Goal: Task Accomplishment & Management: Use online tool/utility

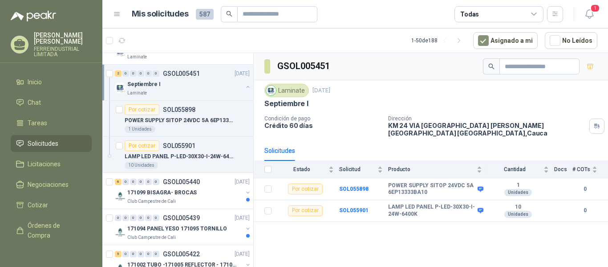
scroll to position [223, 0]
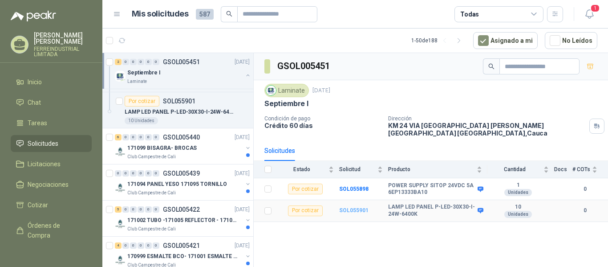
click at [351, 209] on b "SOL055901" at bounding box center [353, 210] width 29 height 6
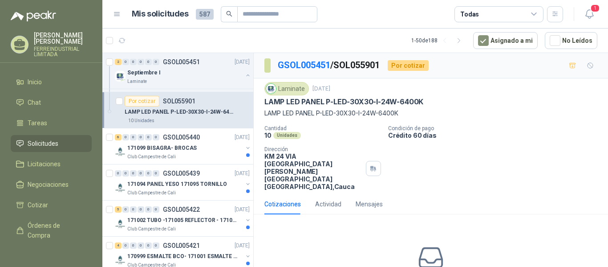
scroll to position [50, 0]
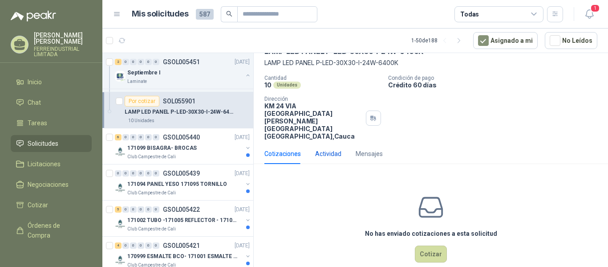
click at [317, 149] on div "Actividad" at bounding box center [328, 154] width 26 height 10
click at [317, 89] on div "10 Unidades" at bounding box center [323, 85] width 117 height 8
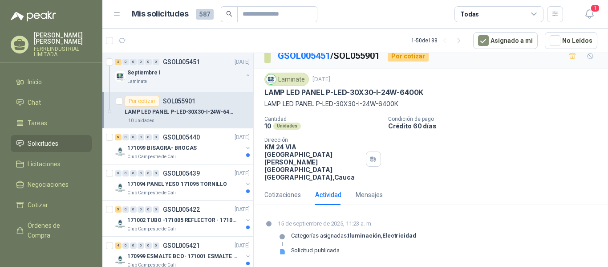
scroll to position [0, 0]
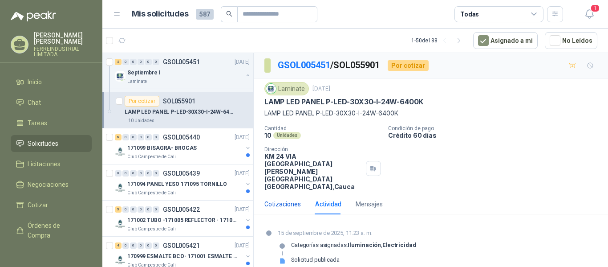
click at [284, 199] on div "Cotizaciones" at bounding box center [283, 204] width 37 height 10
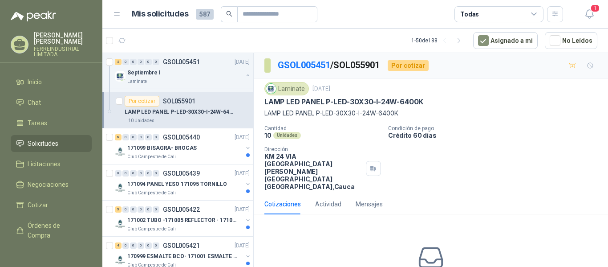
scroll to position [50, 0]
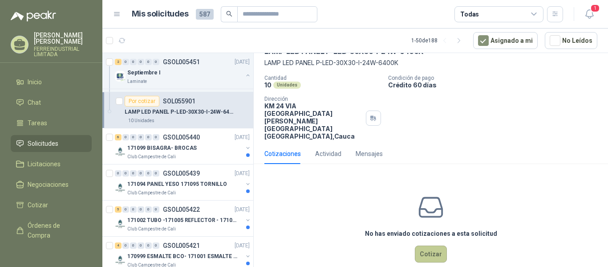
click at [424, 245] on button "Cotizar" at bounding box center [431, 253] width 32 height 17
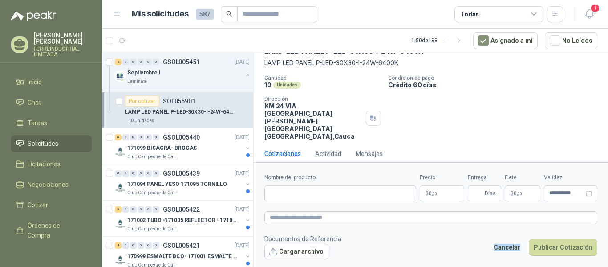
scroll to position [44, 0]
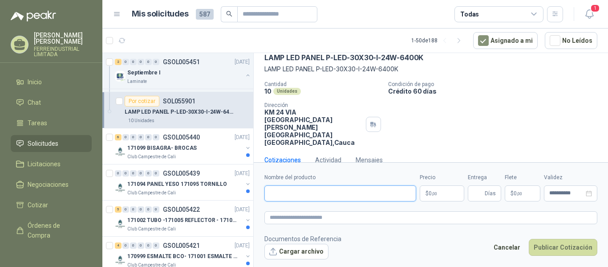
click at [305, 196] on input "Nombre del producto" at bounding box center [341, 193] width 152 height 16
type input "*"
type input "**********"
click at [439, 192] on p "$ 0 ,00" at bounding box center [442, 193] width 45 height 16
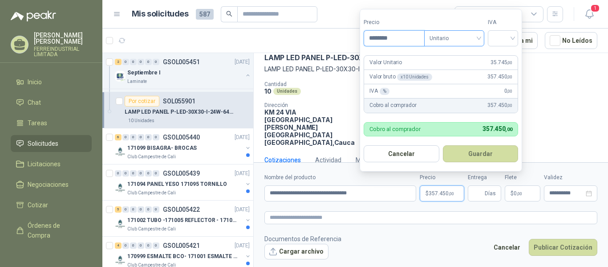
click at [478, 41] on span "Unitario" at bounding box center [454, 38] width 49 height 13
type input "********"
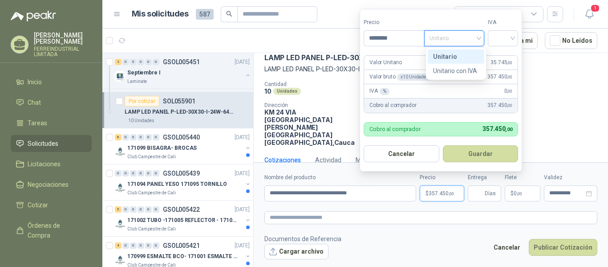
click at [478, 41] on span "Unitario" at bounding box center [454, 38] width 49 height 13
click at [513, 39] on input "search" at bounding box center [503, 37] width 20 height 13
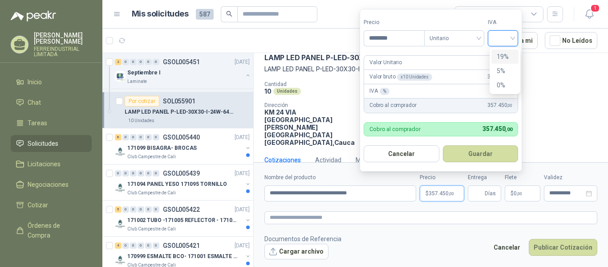
click at [503, 56] on div "19%" at bounding box center [505, 57] width 16 height 10
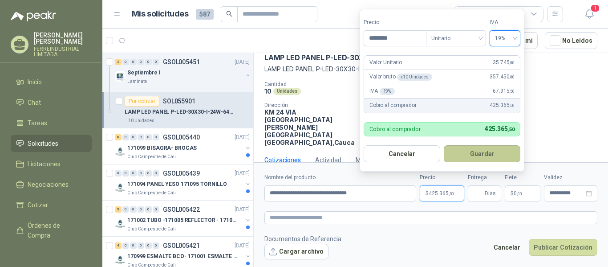
click at [482, 153] on button "Guardar" at bounding box center [482, 153] width 77 height 17
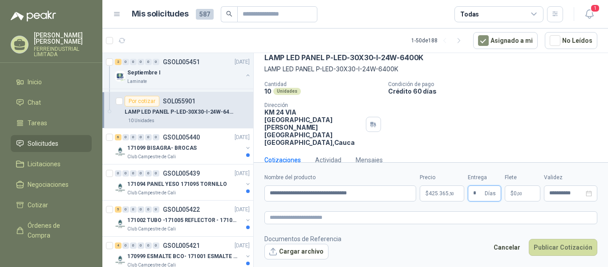
type input "*"
click at [527, 195] on p "$ 0 ,00" at bounding box center [523, 193] width 36 height 16
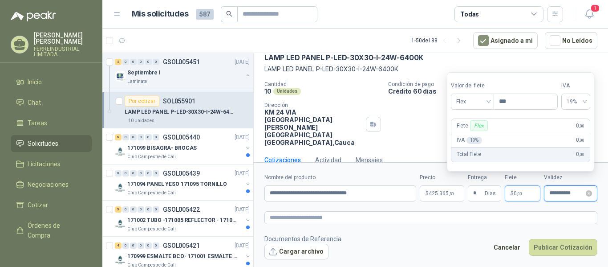
click at [559, 194] on input "**********" at bounding box center [567, 193] width 35 height 6
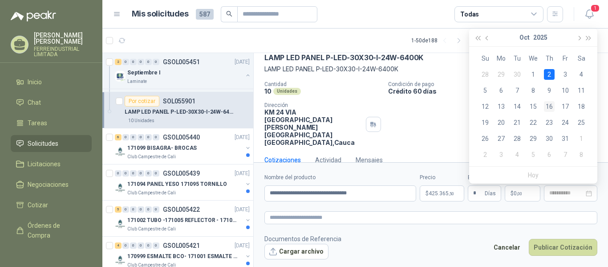
click at [548, 106] on div "16" at bounding box center [549, 106] width 11 height 11
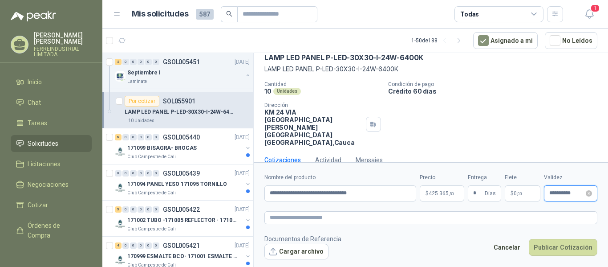
click at [565, 192] on input "**********" at bounding box center [567, 193] width 35 height 6
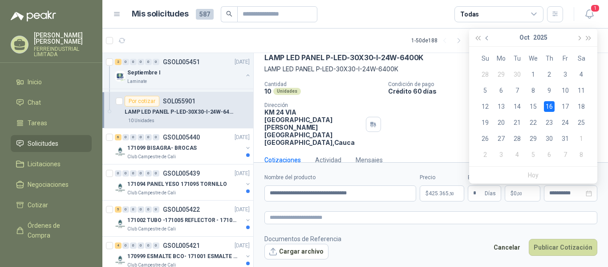
click at [487, 37] on span "button" at bounding box center [488, 38] width 4 height 4
click at [583, 120] on div "27" at bounding box center [581, 122] width 11 height 11
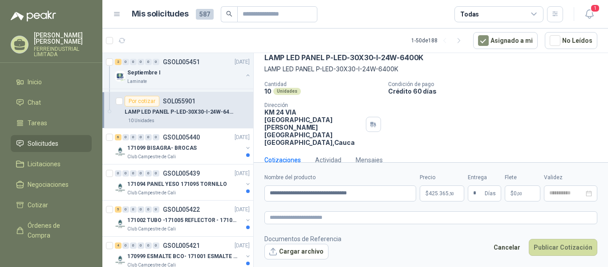
type input "**********"
click at [554, 249] on button "Publicar Cotización" at bounding box center [563, 247] width 69 height 17
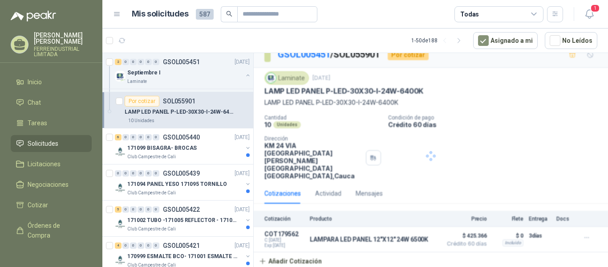
scroll to position [0, 0]
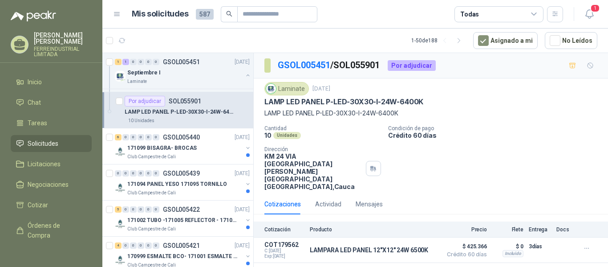
click at [533, 118] on p "LAMP LED PANEL P-LED-30X30-I-24W-6400K" at bounding box center [431, 113] width 333 height 10
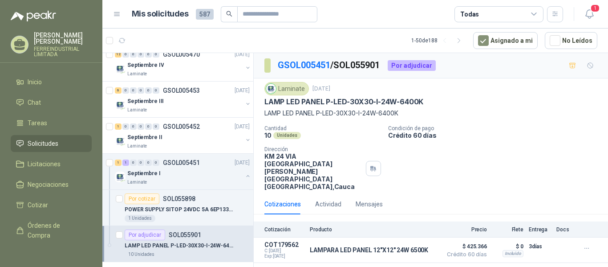
scroll to position [134, 0]
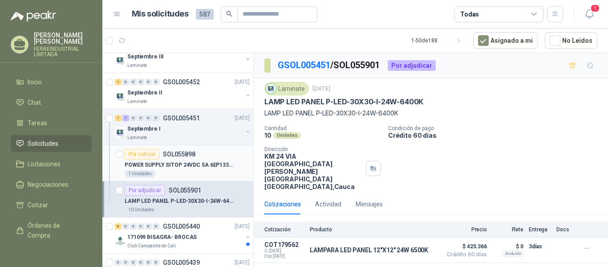
click at [152, 155] on div "Por cotizar" at bounding box center [142, 154] width 35 height 11
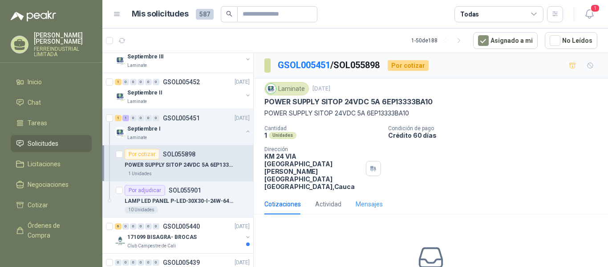
scroll to position [50, 0]
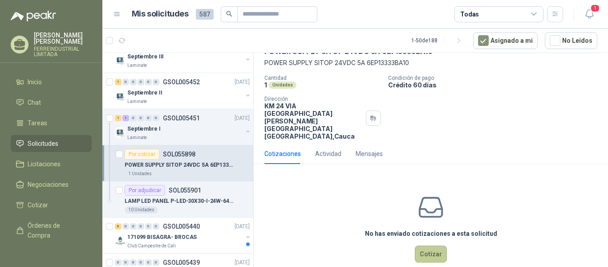
click at [435, 245] on button "Cotizar" at bounding box center [431, 253] width 32 height 17
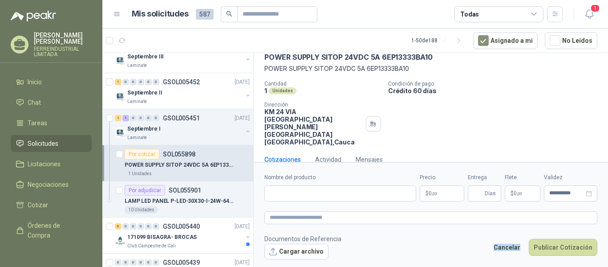
scroll to position [44, 0]
click at [324, 155] on div "Actividad" at bounding box center [328, 160] width 26 height 10
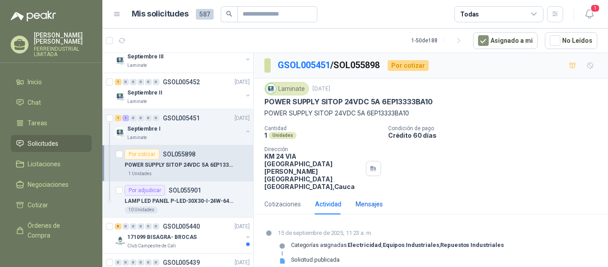
click at [366, 199] on div "Mensajes" at bounding box center [369, 204] width 27 height 10
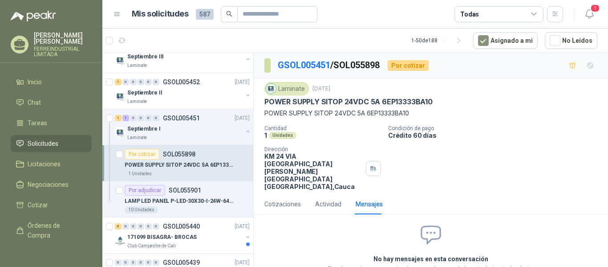
scroll to position [40, 0]
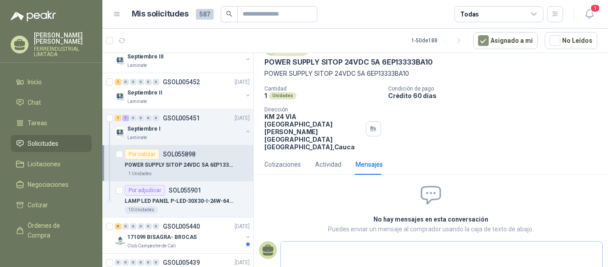
click at [314, 243] on textarea at bounding box center [442, 253] width 322 height 20
click at [280, 159] on div "Cotizaciones" at bounding box center [283, 164] width 37 height 10
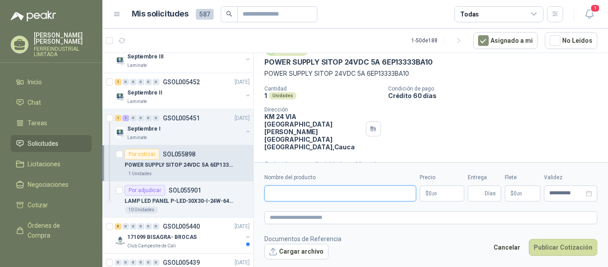
click at [322, 195] on input "Nombre del producto" at bounding box center [341, 193] width 152 height 16
click at [410, 235] on footer "Documentos de Referencia Cargar archivo Cancelar Publicar Cotización" at bounding box center [431, 247] width 333 height 26
click at [513, 246] on button "Cancelar" at bounding box center [507, 247] width 37 height 17
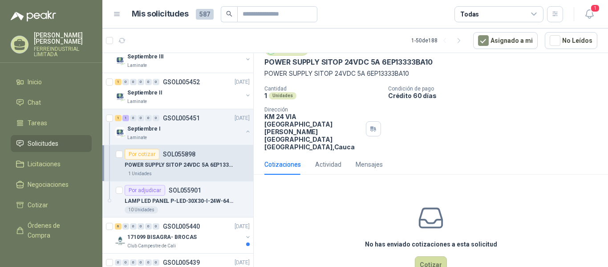
click at [137, 155] on div "Por cotizar" at bounding box center [142, 154] width 35 height 11
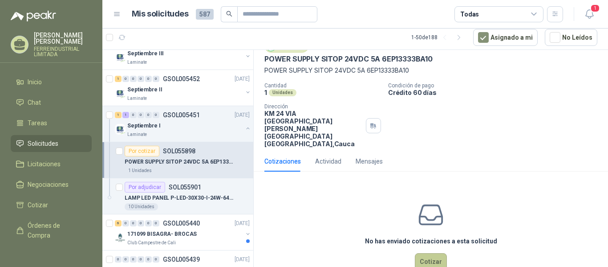
click at [432, 253] on button "Cotizar" at bounding box center [431, 261] width 32 height 17
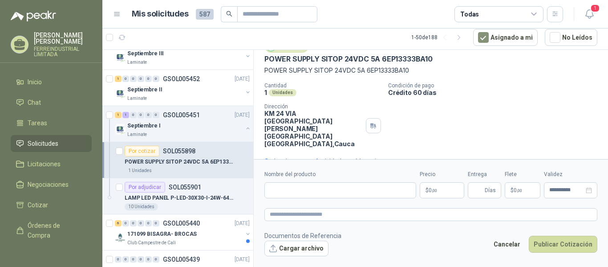
click at [330, 156] on div "Actividad" at bounding box center [328, 161] width 26 height 10
click at [330, 141] on div "Cantidad 1 Unidades Condición de pago Crédito 60 [PERSON_NAME] Dirección KM 24 …" at bounding box center [431, 114] width 333 height 65
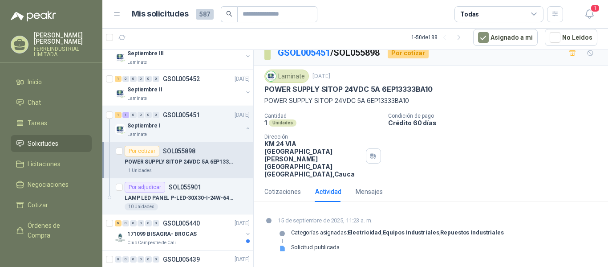
scroll to position [0, 0]
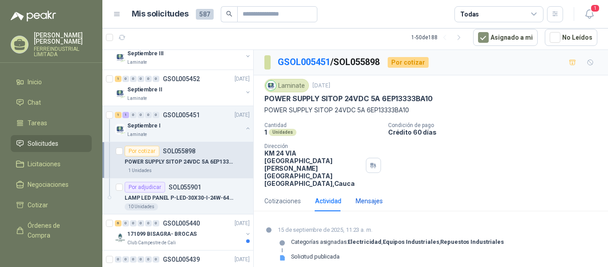
click at [364, 196] on div "Mensajes" at bounding box center [369, 201] width 27 height 10
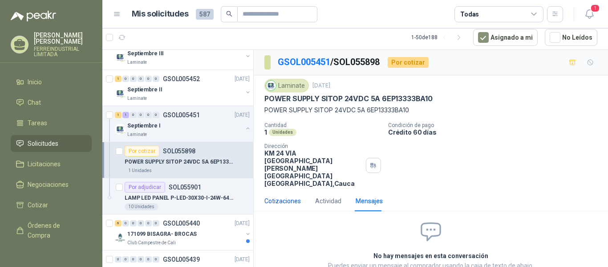
click at [278, 196] on div "Cotizaciones" at bounding box center [283, 201] width 37 height 10
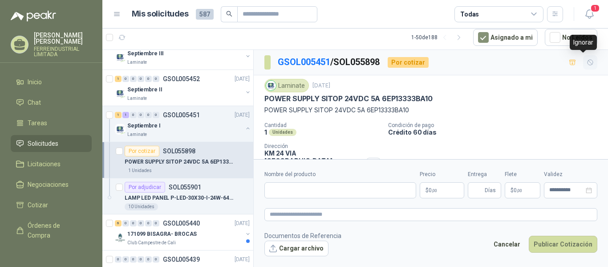
click at [587, 62] on icon "button" at bounding box center [591, 63] width 8 height 8
drag, startPoint x: 581, startPoint y: 62, endPoint x: 580, endPoint y: 50, distance: 11.6
click at [580, 50] on div "GSOL005451 / SOL055898 Por cotizar" at bounding box center [431, 62] width 355 height 25
click at [588, 63] on icon "button" at bounding box center [590, 62] width 5 height 5
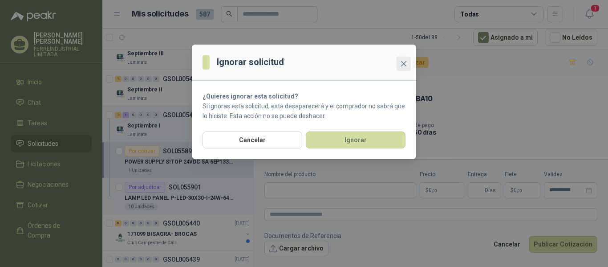
click at [405, 61] on icon "close" at bounding box center [403, 63] width 7 height 7
click at [405, 61] on div "Ignorar solicitud ¿Quieres ignorar esta solicitud? Si ignoras esta solicitud, e…" at bounding box center [304, 133] width 608 height 267
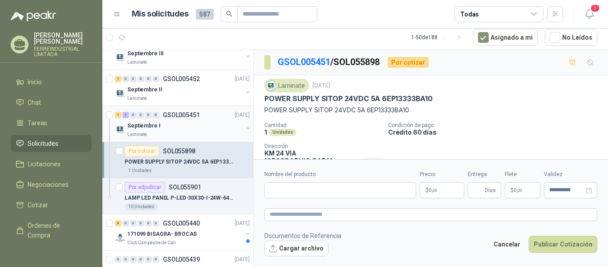
click at [188, 114] on p "GSOL005451" at bounding box center [181, 115] width 37 height 6
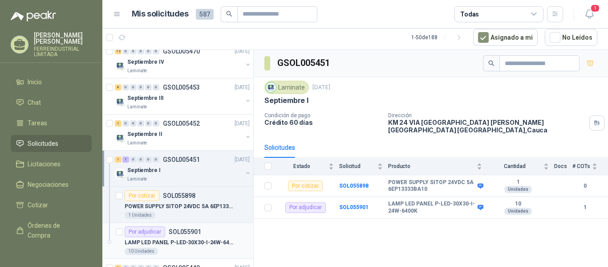
scroll to position [45, 0]
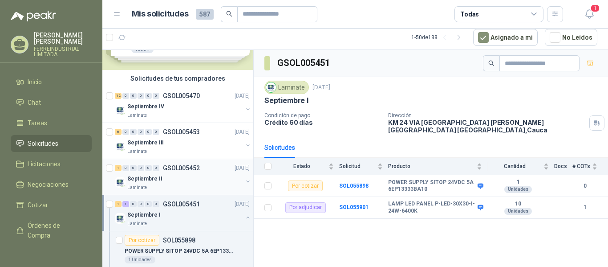
click at [176, 169] on p "GSOL005452" at bounding box center [181, 168] width 37 height 6
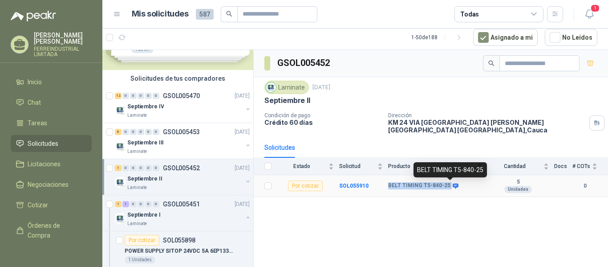
drag, startPoint x: 387, startPoint y: 183, endPoint x: 449, endPoint y: 184, distance: 61.9
click at [449, 184] on tr "Por cotizar SOL055910 BELT TIMING T5-840-25 5 Unidades 0" at bounding box center [431, 186] width 355 height 22
copy tr "BELT TIMING T5-840-25"
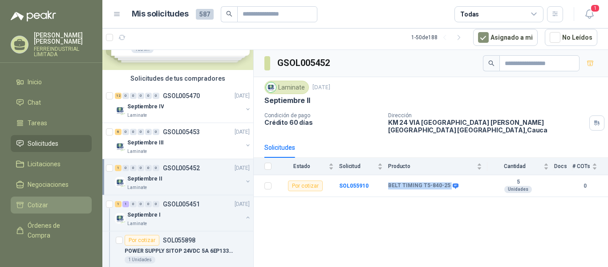
scroll to position [67, 0]
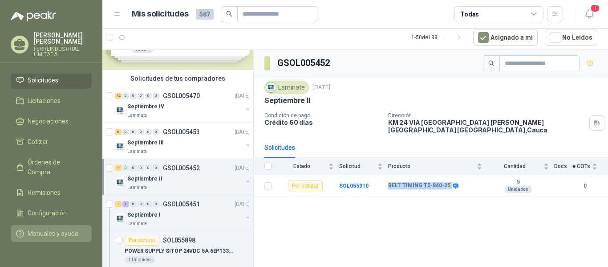
click at [43, 228] on span "Manuales y ayuda" at bounding box center [53, 233] width 51 height 10
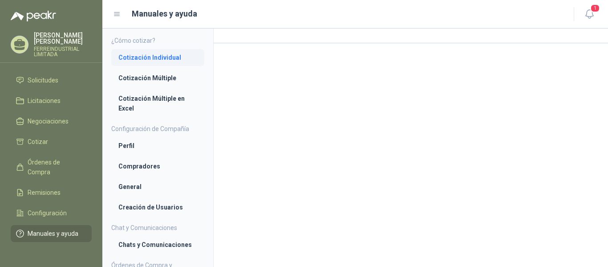
click at [148, 57] on li "Cotización Individual" at bounding box center [157, 58] width 79 height 10
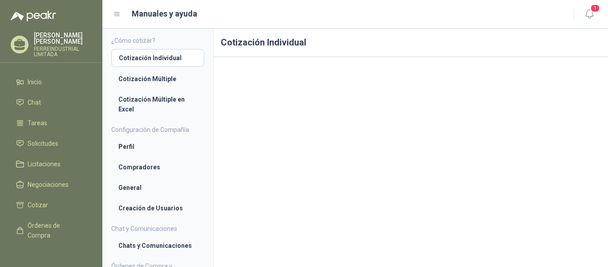
scroll to position [17, 0]
click at [150, 75] on li "Cotización Múltiple" at bounding box center [157, 79] width 79 height 10
click at [150, 75] on li "Cotización Múltiple" at bounding box center [158, 78] width 78 height 10
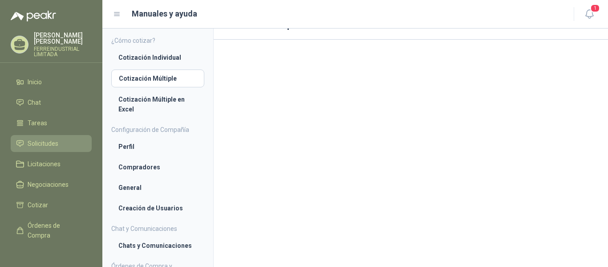
click at [40, 139] on span "Solicitudes" at bounding box center [43, 144] width 31 height 10
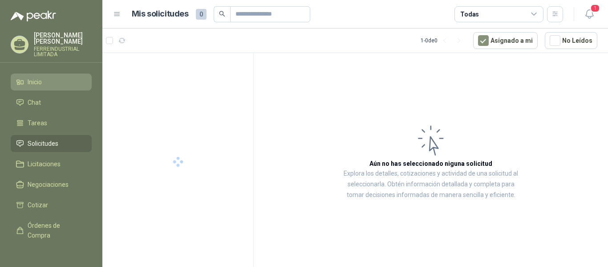
click at [41, 79] on span "Inicio" at bounding box center [35, 82] width 14 height 10
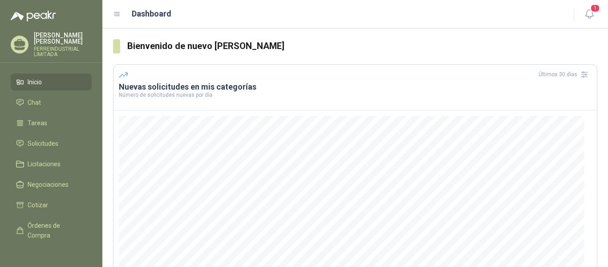
click at [45, 77] on li "Inicio" at bounding box center [51, 82] width 70 height 10
click at [37, 118] on span "Tareas" at bounding box center [38, 123] width 20 height 10
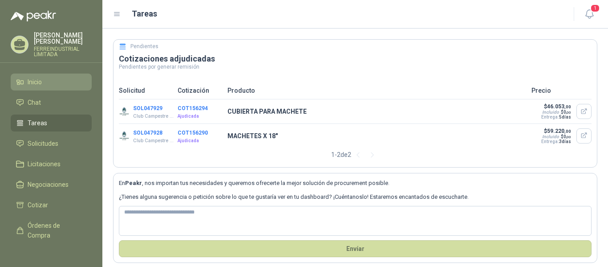
click at [38, 77] on span "Inicio" at bounding box center [35, 82] width 14 height 10
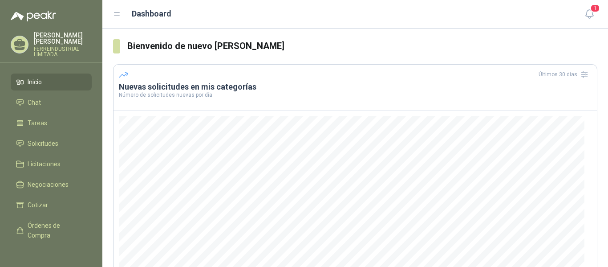
click at [52, 36] on p "[PERSON_NAME]" at bounding box center [63, 38] width 58 height 12
click at [65, 36] on p "[PERSON_NAME]" at bounding box center [63, 38] width 58 height 12
click at [21, 40] on icon at bounding box center [19, 43] width 11 height 8
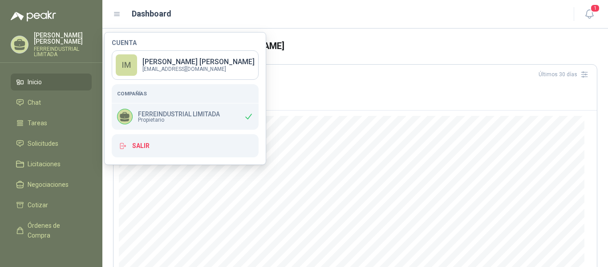
click at [143, 114] on p "FERREINDUSTRIAL LIMITADA" at bounding box center [179, 114] width 82 height 6
click at [33, 98] on span "Chat" at bounding box center [34, 103] width 13 height 10
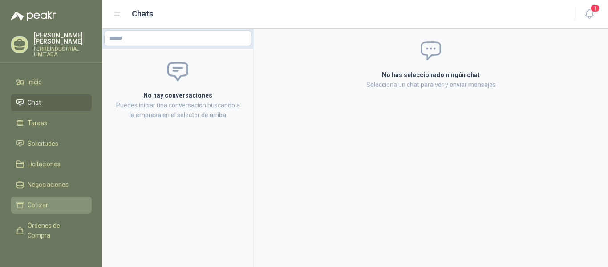
click at [41, 200] on span "Cotizar" at bounding box center [38, 205] width 20 height 10
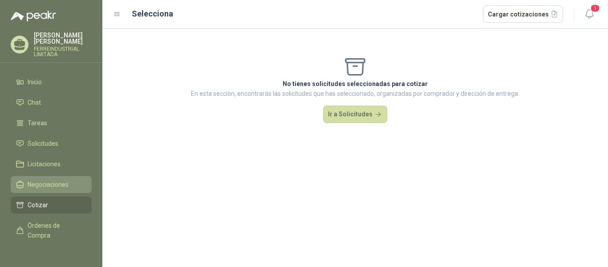
click at [38, 176] on link "Negociaciones" at bounding box center [51, 184] width 81 height 17
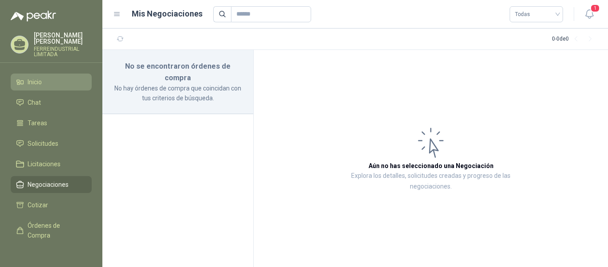
click at [33, 77] on span "Inicio" at bounding box center [35, 82] width 14 height 10
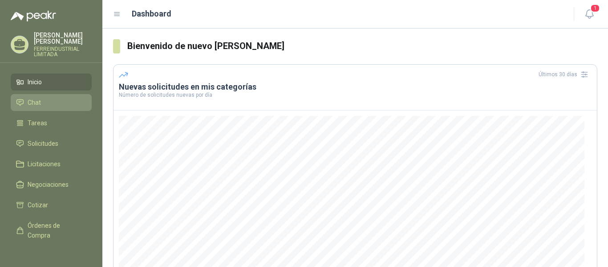
click at [42, 98] on li "Chat" at bounding box center [51, 103] width 70 height 10
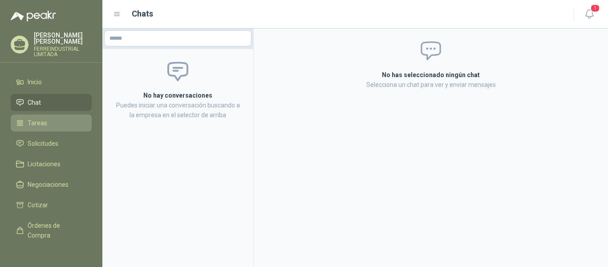
click at [37, 118] on span "Tareas" at bounding box center [38, 123] width 20 height 10
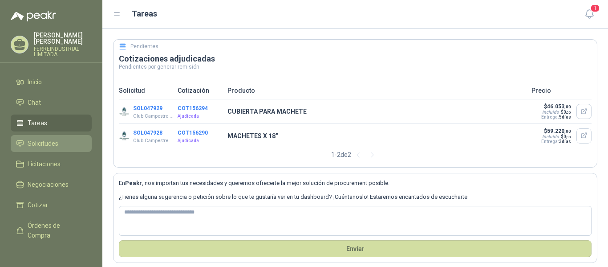
click at [32, 139] on span "Solicitudes" at bounding box center [43, 144] width 31 height 10
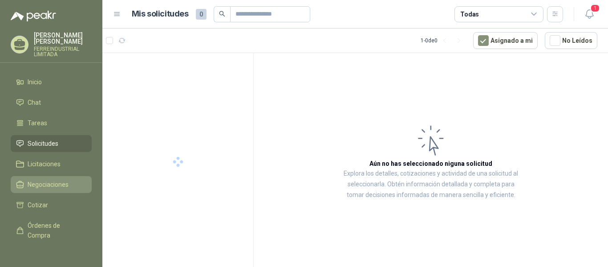
scroll to position [67, 0]
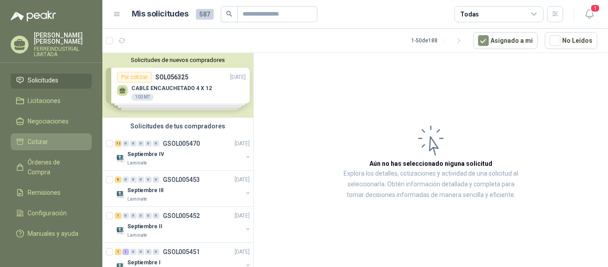
click at [54, 137] on li "Cotizar" at bounding box center [51, 142] width 70 height 10
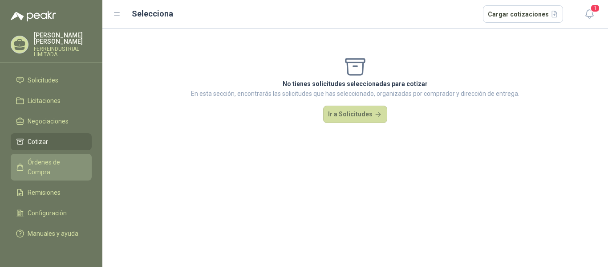
click at [50, 157] on span "Órdenes de Compra" at bounding box center [56, 167] width 56 height 20
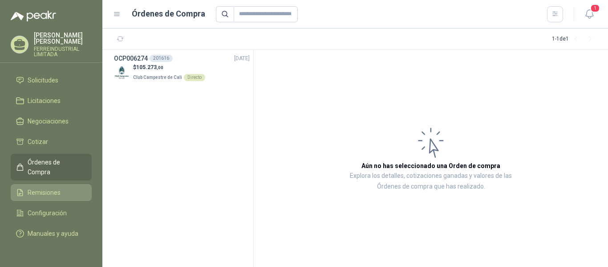
click at [46, 190] on link "Remisiones" at bounding box center [51, 192] width 81 height 17
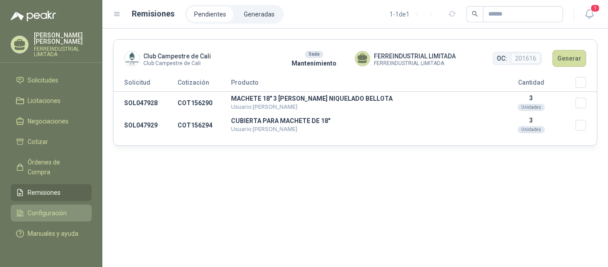
click at [46, 208] on span "Configuración" at bounding box center [47, 213] width 39 height 10
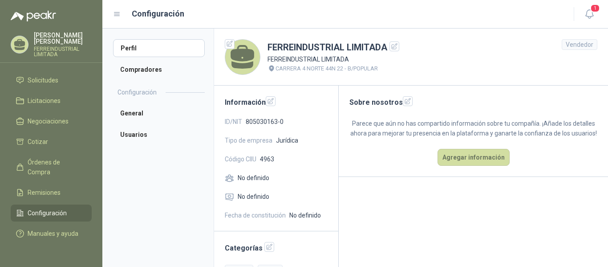
click at [42, 65] on menu "[PERSON_NAME] FERREINDUSTRIAL LIMITADA Inicio Chat Tareas Solicitudes Licitacio…" at bounding box center [51, 133] width 102 height 267
click at [42, 75] on span "Solicitudes" at bounding box center [43, 80] width 31 height 10
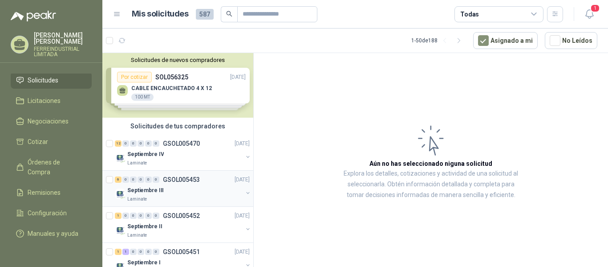
scroll to position [45, 0]
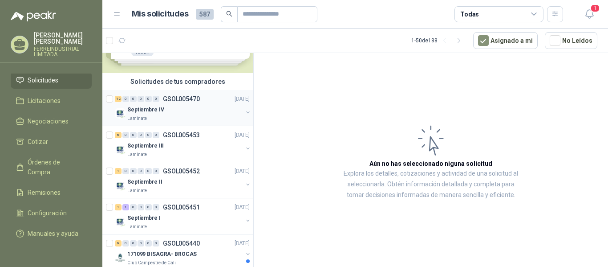
click at [245, 114] on button "button" at bounding box center [248, 112] width 7 height 7
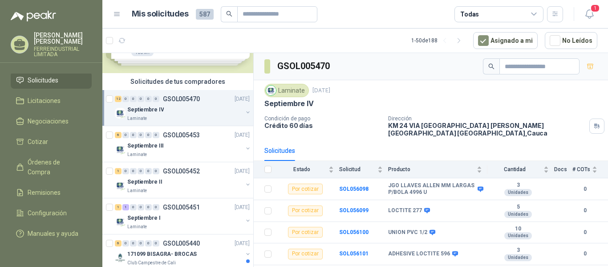
click at [245, 112] on button "button" at bounding box center [248, 112] width 7 height 7
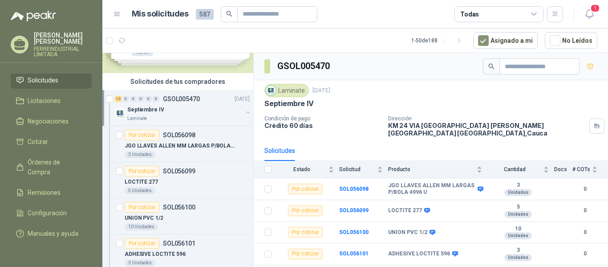
scroll to position [3, 0]
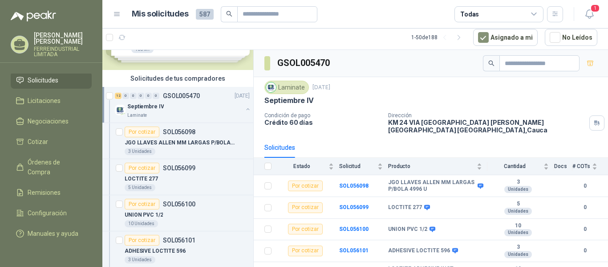
click at [245, 108] on button "button" at bounding box center [248, 109] width 7 height 7
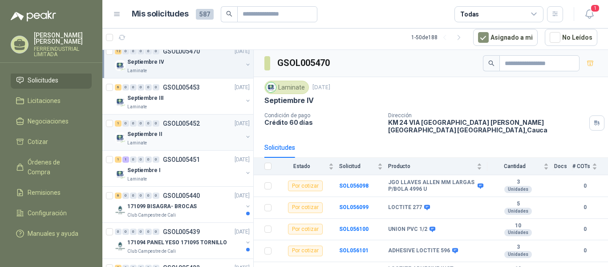
scroll to position [45, 0]
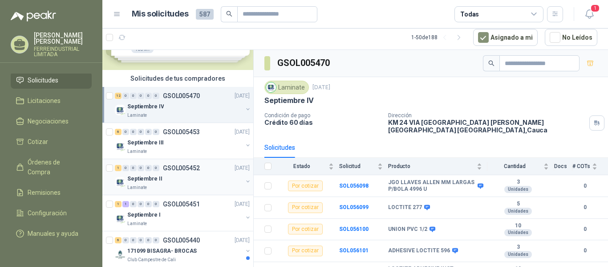
click at [245, 181] on button "button" at bounding box center [248, 181] width 7 height 7
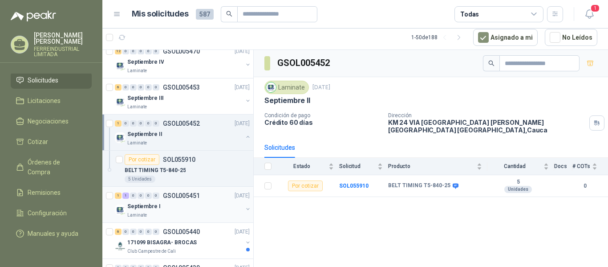
scroll to position [178, 0]
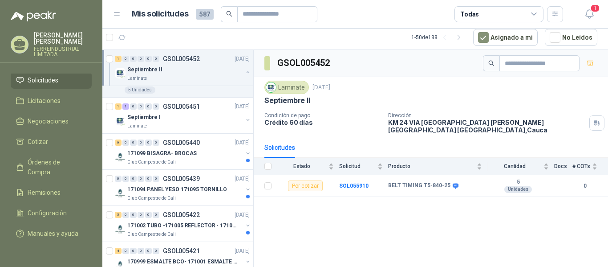
click at [245, 71] on button "button" at bounding box center [248, 72] width 7 height 7
click at [241, 102] on p "[DATE]" at bounding box center [242, 106] width 15 height 8
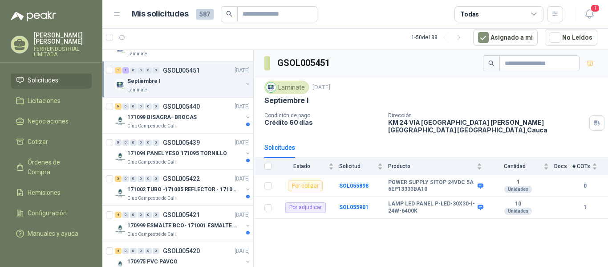
click at [245, 84] on button "button" at bounding box center [248, 83] width 7 height 7
click at [245, 82] on button "button" at bounding box center [248, 83] width 7 height 7
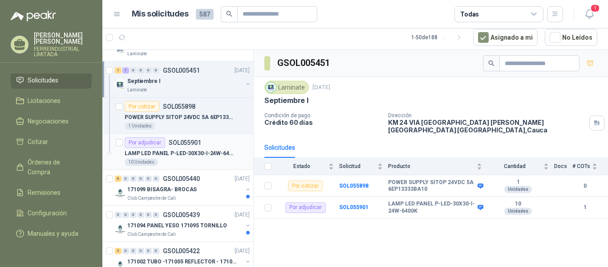
scroll to position [134, 0]
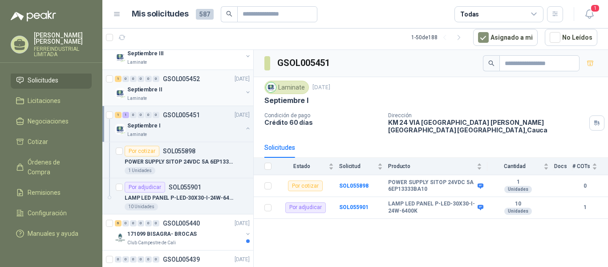
click at [245, 90] on button "button" at bounding box center [248, 92] width 7 height 7
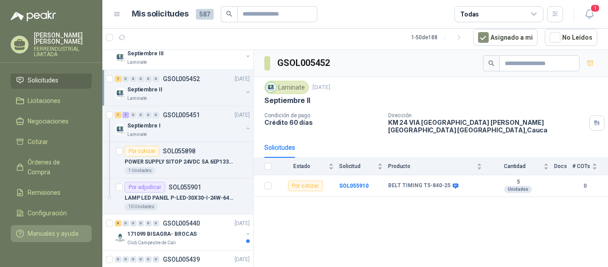
click at [47, 228] on span "Manuales y ayuda" at bounding box center [53, 233] width 51 height 10
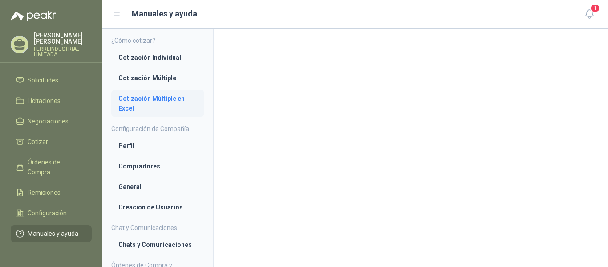
click at [134, 98] on li "Cotización Múltiple en Excel" at bounding box center [157, 104] width 79 height 20
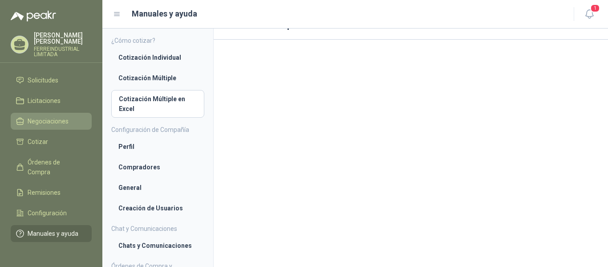
scroll to position [22, 0]
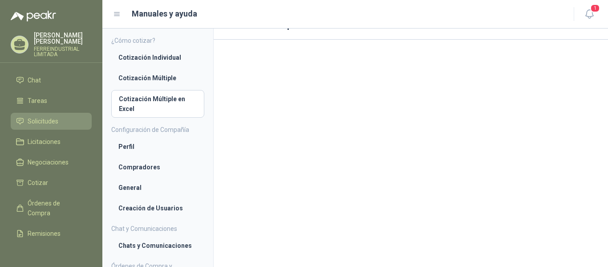
click at [44, 116] on span "Solicitudes" at bounding box center [43, 121] width 31 height 10
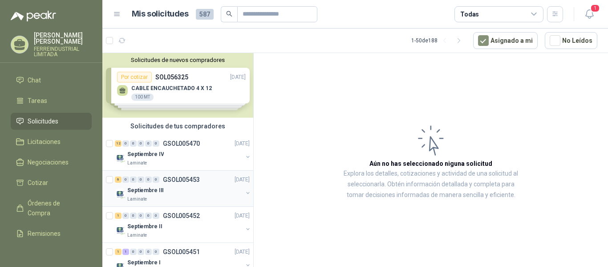
scroll to position [45, 0]
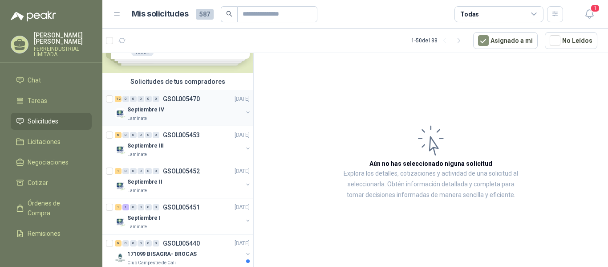
click at [245, 114] on button "button" at bounding box center [248, 112] width 7 height 7
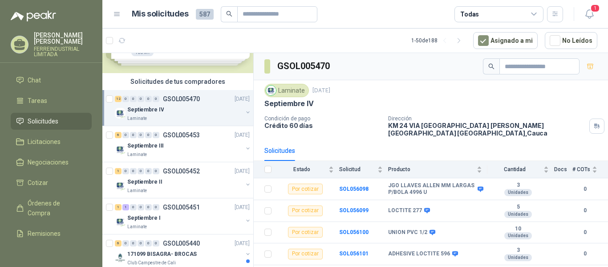
click at [245, 114] on button "button" at bounding box center [248, 112] width 7 height 7
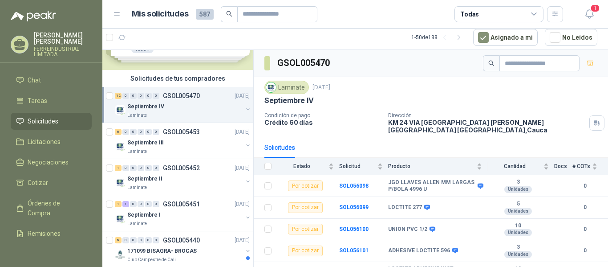
click at [245, 114] on div at bounding box center [248, 110] width 7 height 9
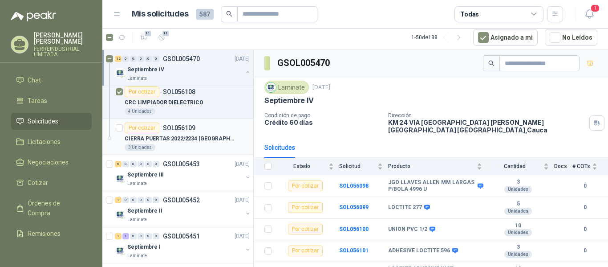
scroll to position [490, 0]
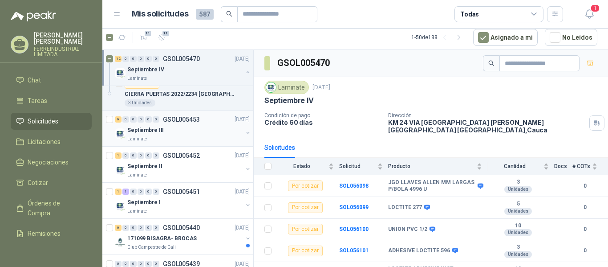
click at [245, 134] on button "button" at bounding box center [248, 132] width 7 height 7
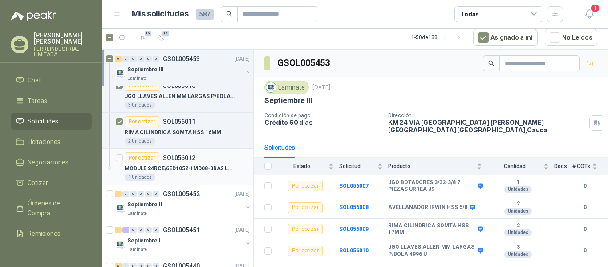
scroll to position [713, 0]
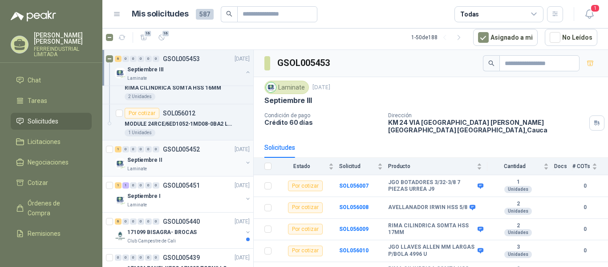
click at [245, 160] on button "button" at bounding box center [248, 162] width 7 height 7
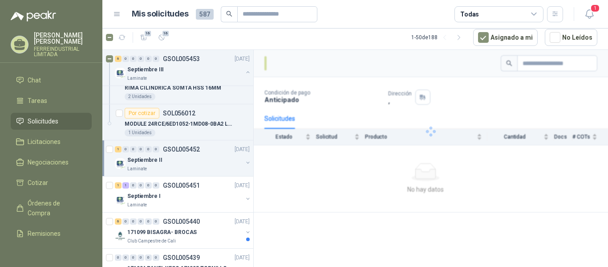
click at [245, 160] on button "button" at bounding box center [248, 162] width 7 height 7
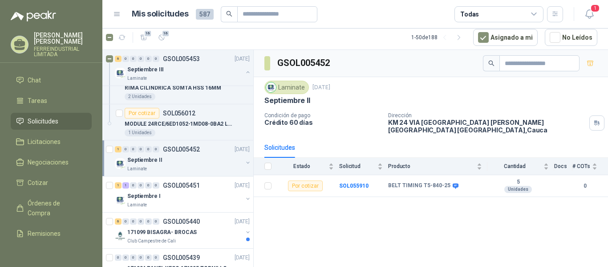
click at [245, 160] on button "button" at bounding box center [248, 162] width 7 height 7
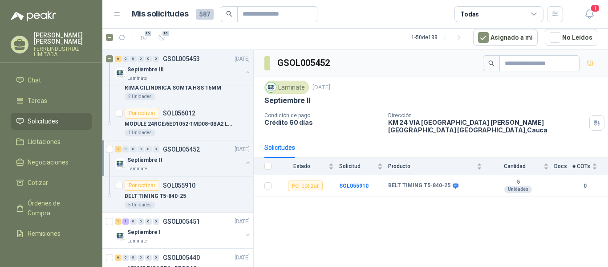
click at [245, 160] on button "button" at bounding box center [248, 162] width 7 height 7
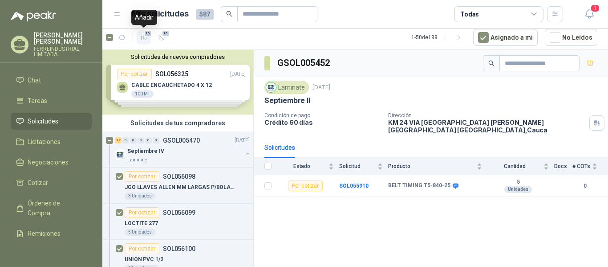
click at [146, 38] on icon "button" at bounding box center [144, 38] width 8 height 8
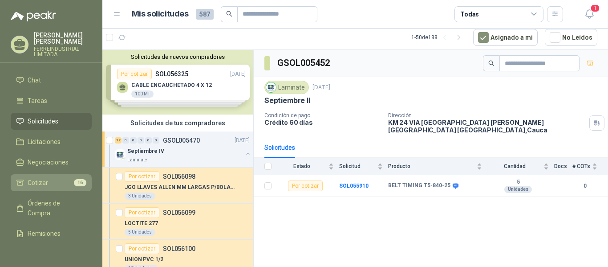
click at [41, 178] on span "Cotizar" at bounding box center [38, 183] width 20 height 10
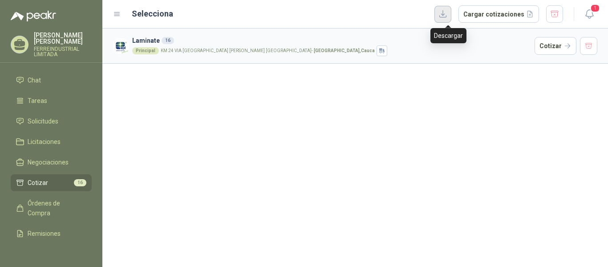
click at [445, 15] on button "button" at bounding box center [443, 14] width 17 height 17
